Goal: Information Seeking & Learning: Learn about a topic

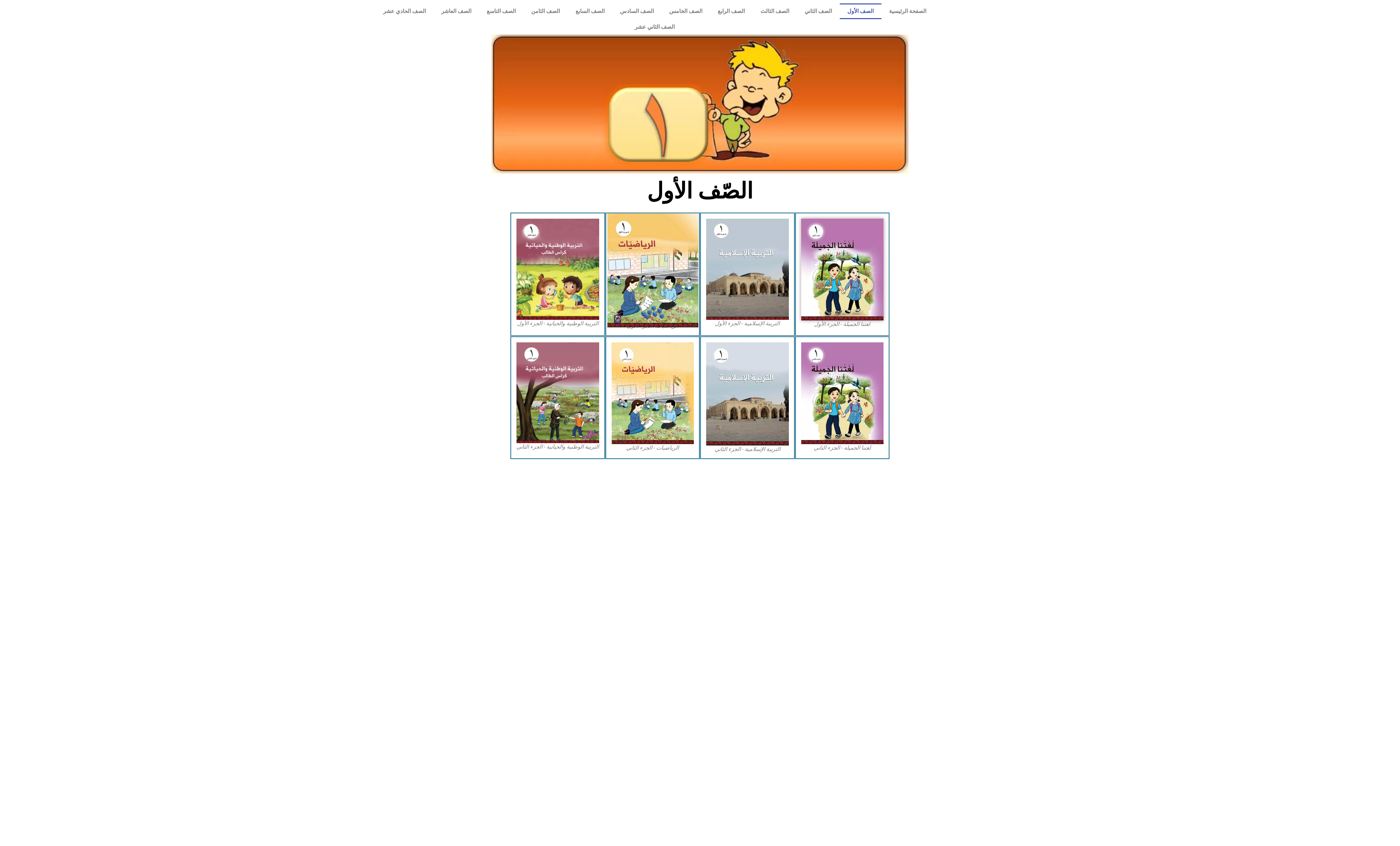
click at [647, 242] on img at bounding box center [651, 270] width 90 height 114
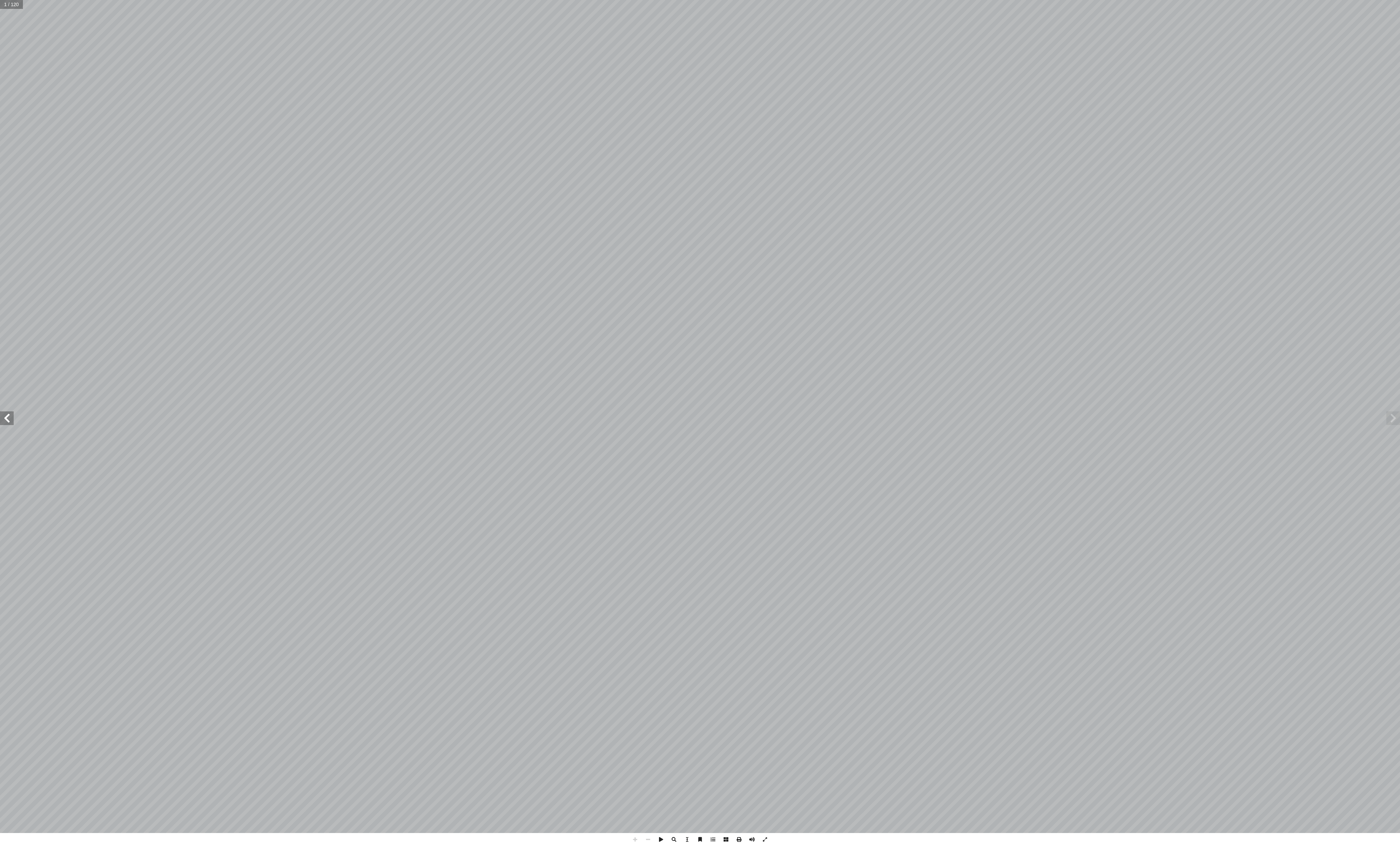
click at [8, 422] on span at bounding box center [7, 418] width 14 height 14
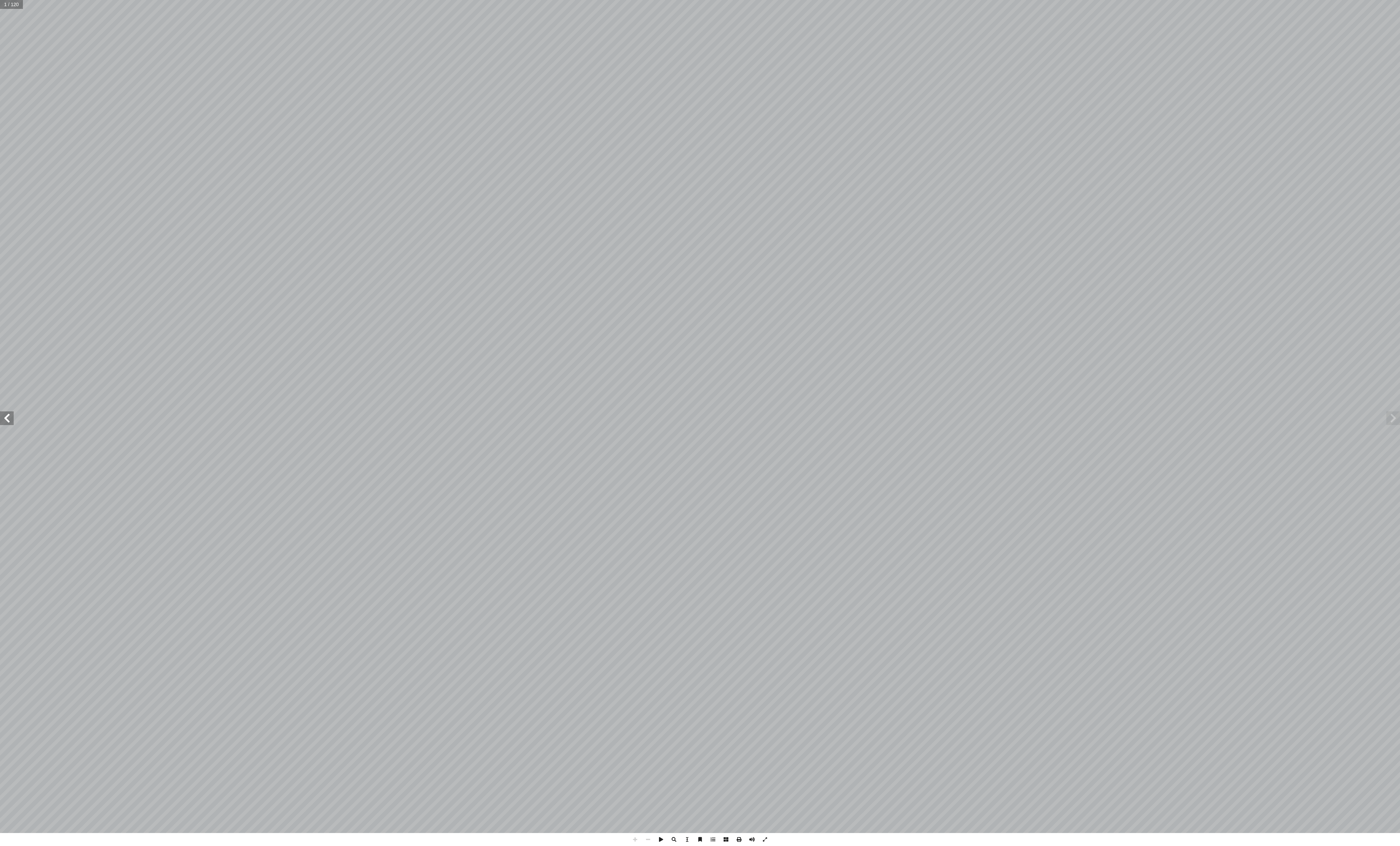
click at [8, 422] on span at bounding box center [7, 418] width 14 height 14
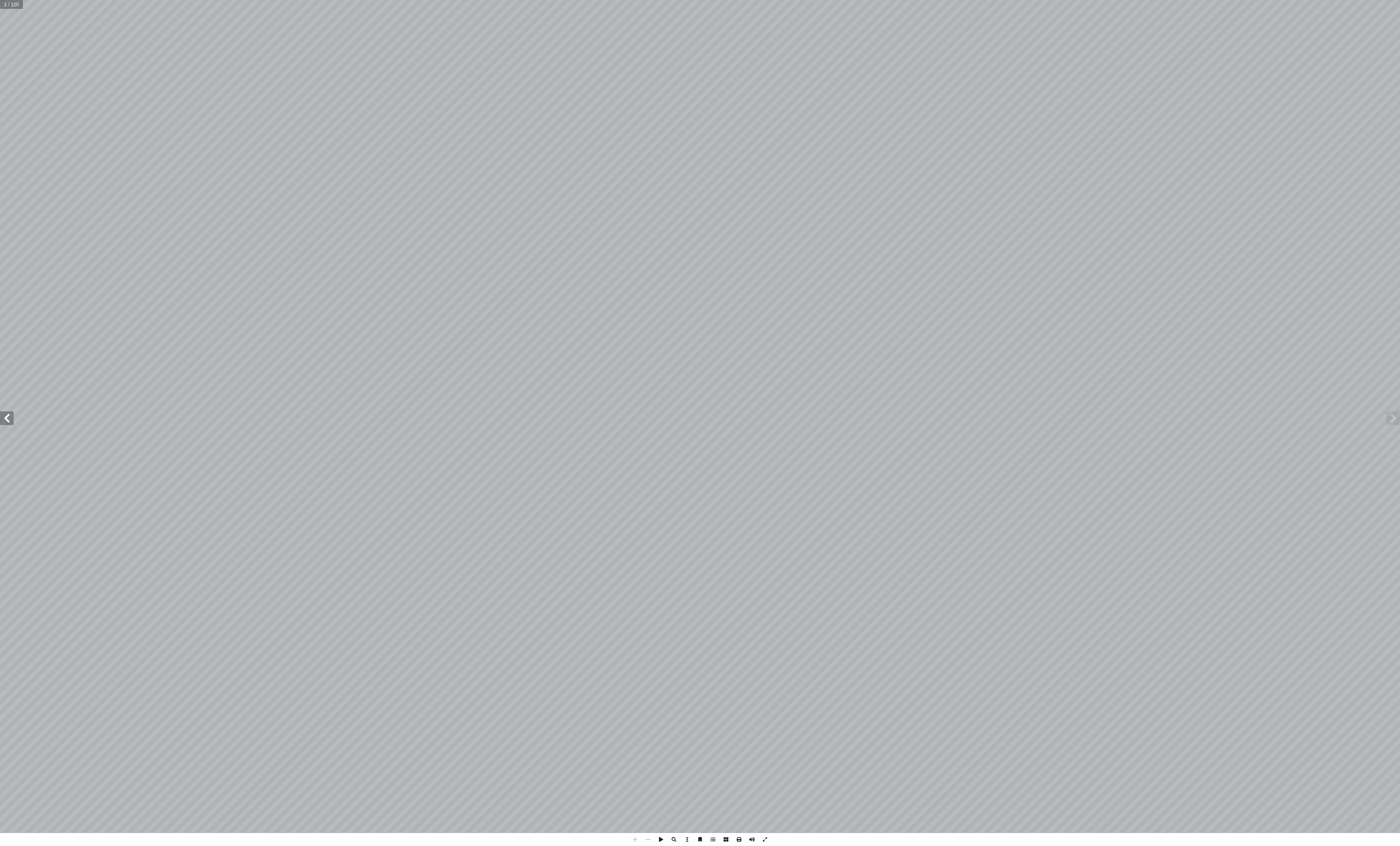
click at [8, 422] on span at bounding box center [7, 418] width 14 height 14
click at [6, 418] on span at bounding box center [7, 418] width 14 height 14
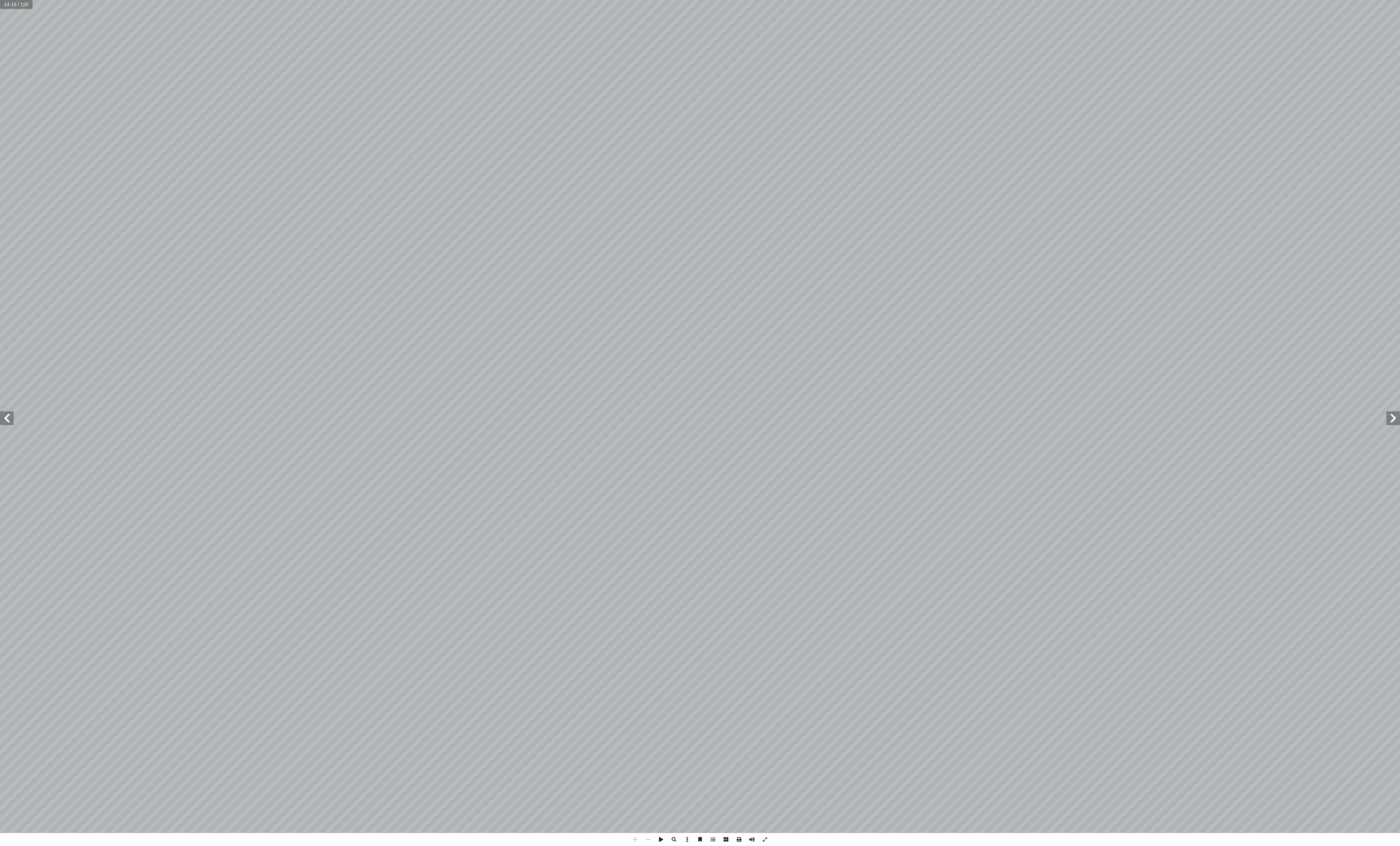
click at [6, 418] on span at bounding box center [7, 418] width 14 height 14
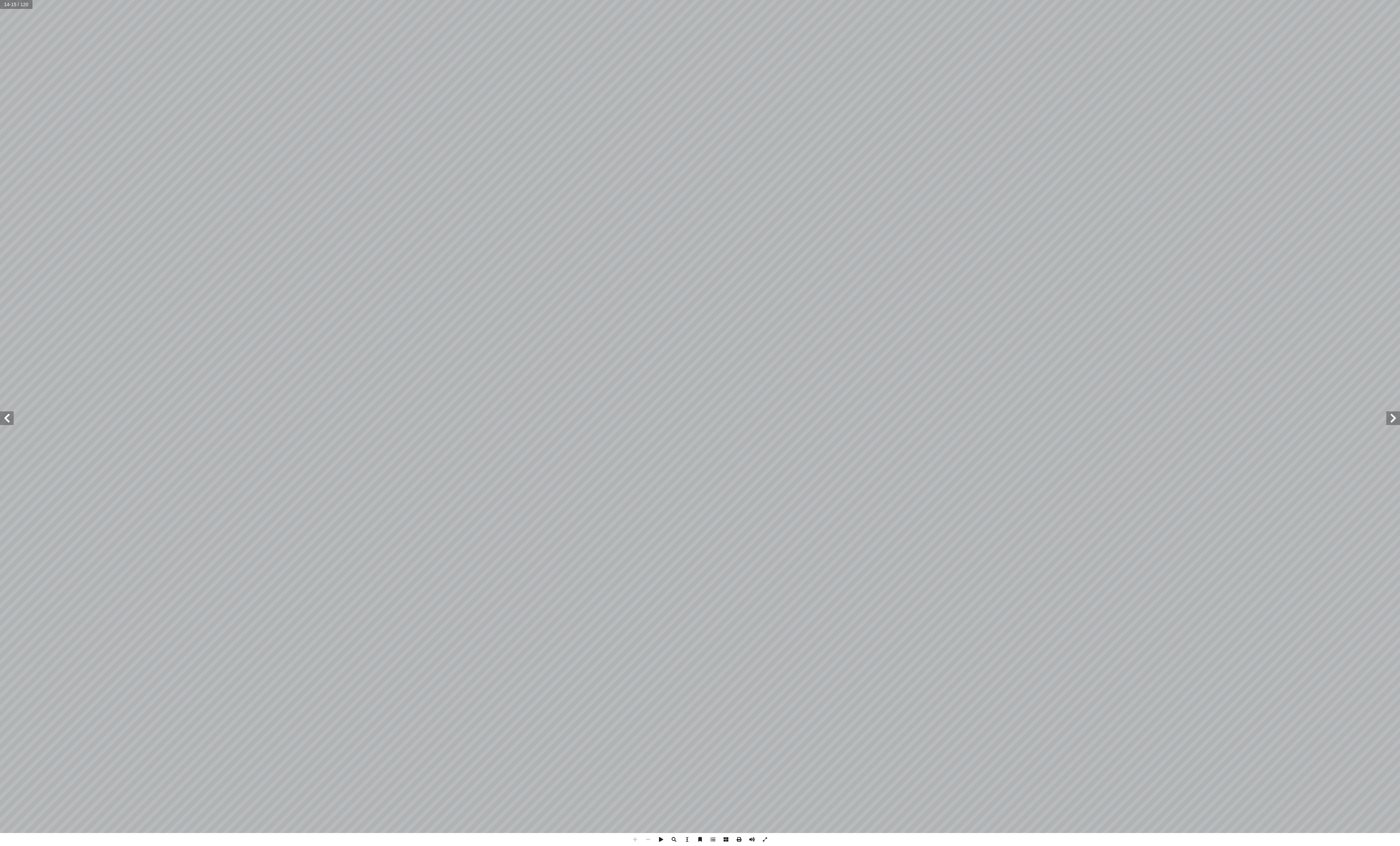
click at [6, 418] on span at bounding box center [7, 418] width 14 height 14
click at [648, 836] on span at bounding box center [648, 839] width 13 height 13
drag, startPoint x: 8, startPoint y: 418, endPoint x: 1, endPoint y: 417, distance: 7.1
click at [6, 417] on span at bounding box center [7, 418] width 14 height 14
